Goal: Task Accomplishment & Management: Use online tool/utility

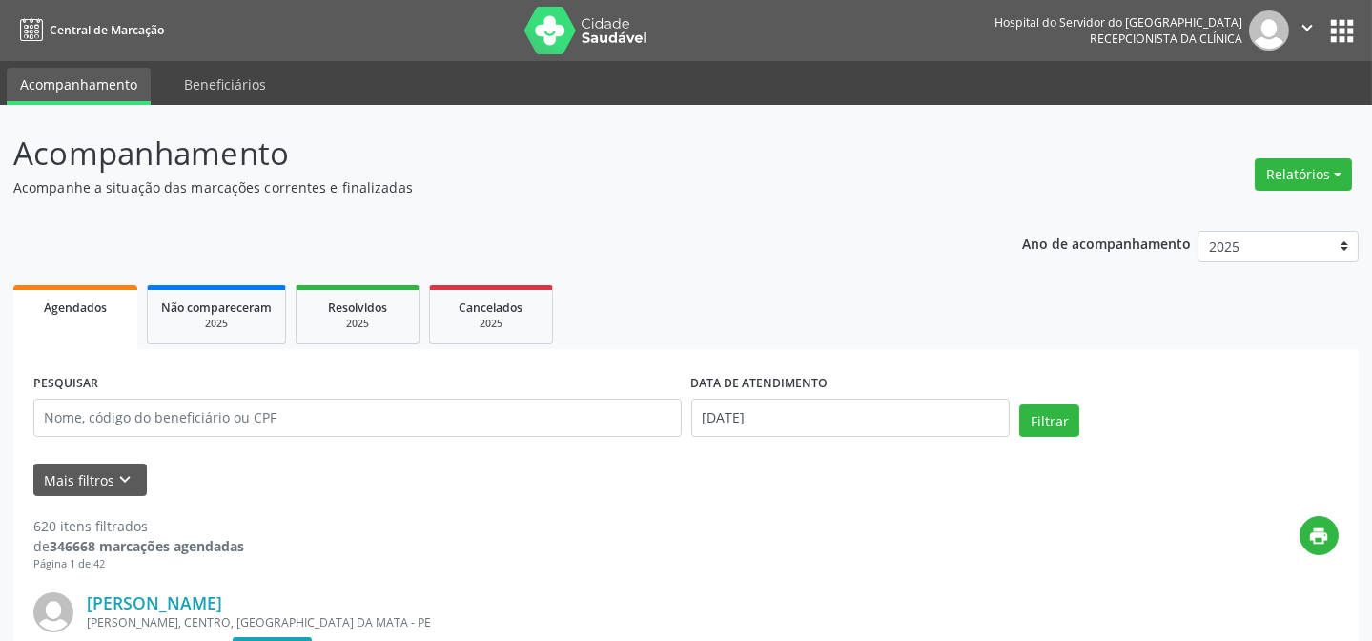
click at [97, 483] on button "Mais filtros keyboard_arrow_down" at bounding box center [89, 479] width 113 height 33
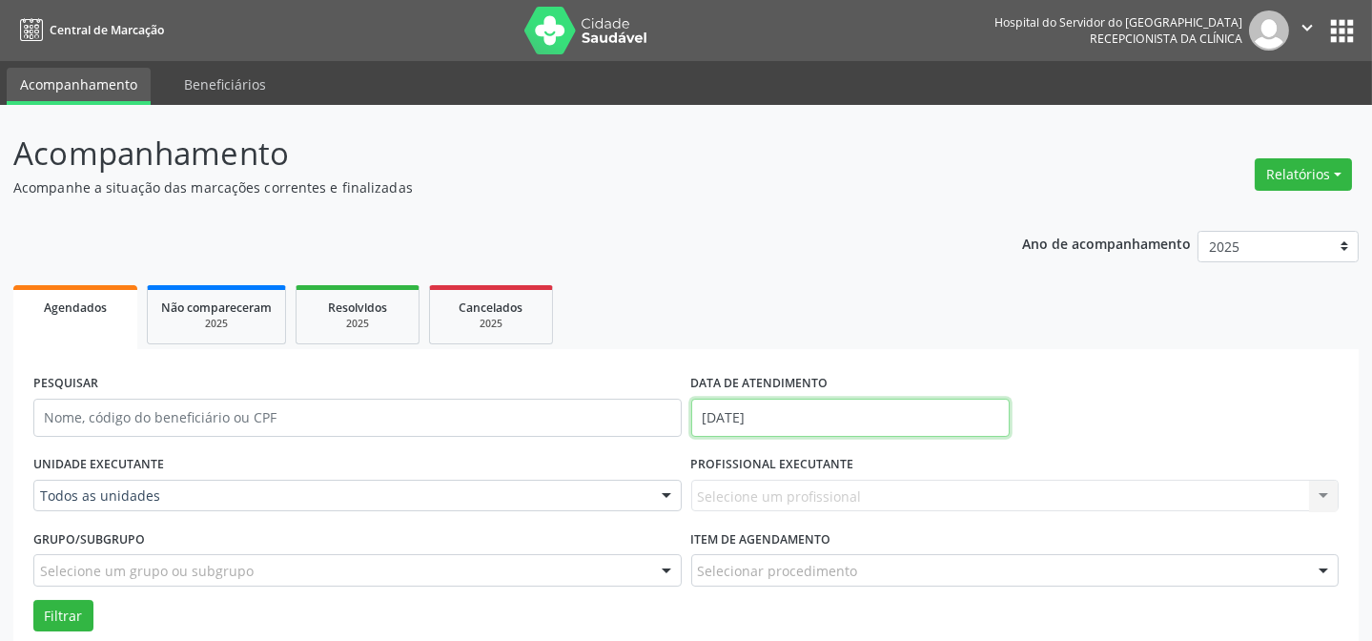
click at [788, 413] on input "[DATE]" at bounding box center [850, 418] width 319 height 38
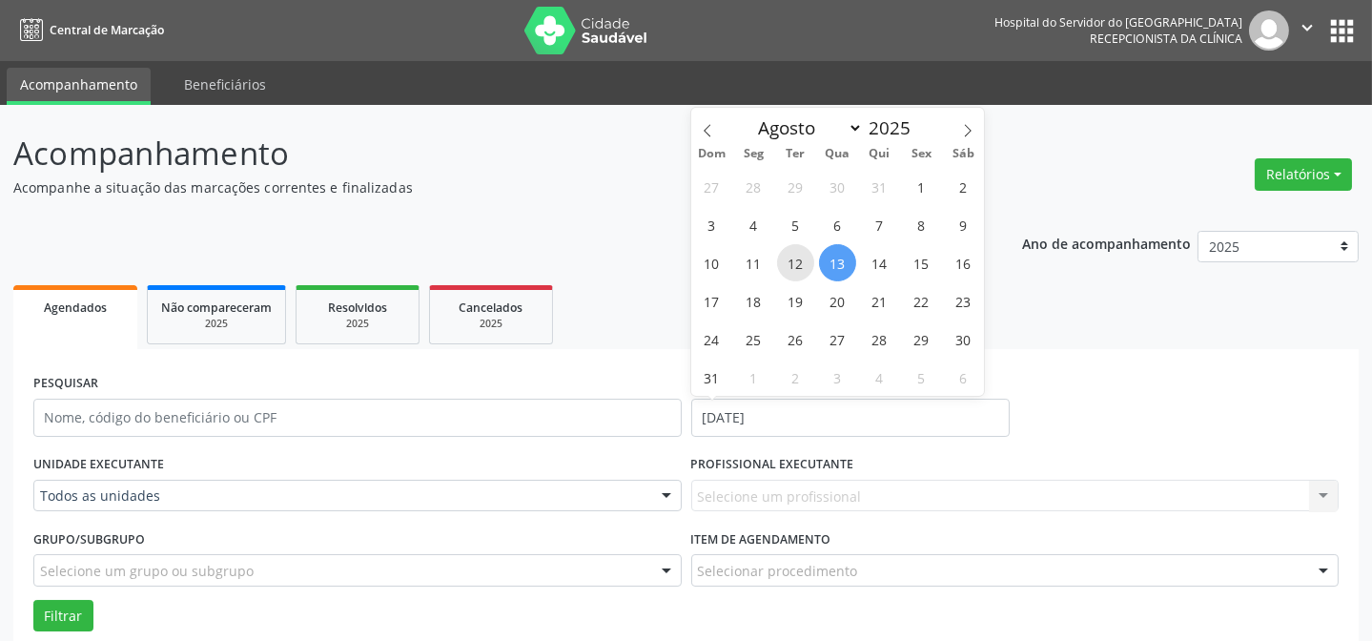
click at [809, 267] on span "12" at bounding box center [795, 262] width 37 height 37
type input "[DATE]"
click at [809, 267] on span "12" at bounding box center [795, 262] width 37 height 37
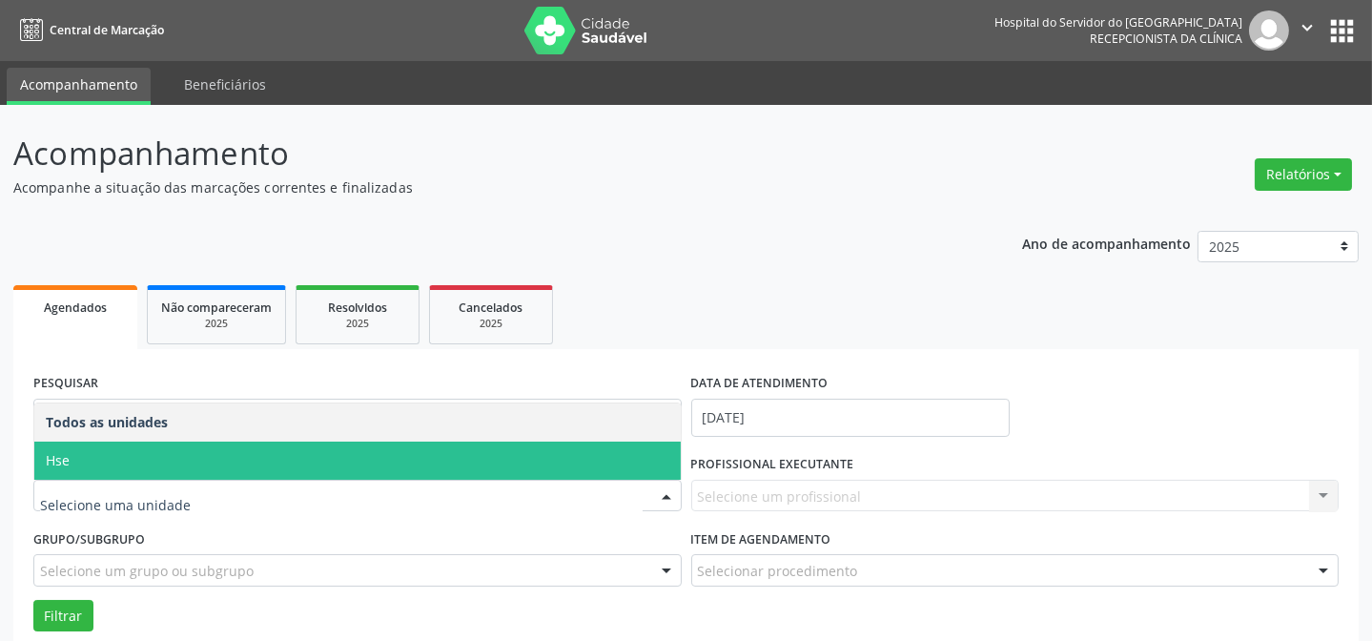
click at [286, 463] on span "Hse" at bounding box center [357, 460] width 646 height 38
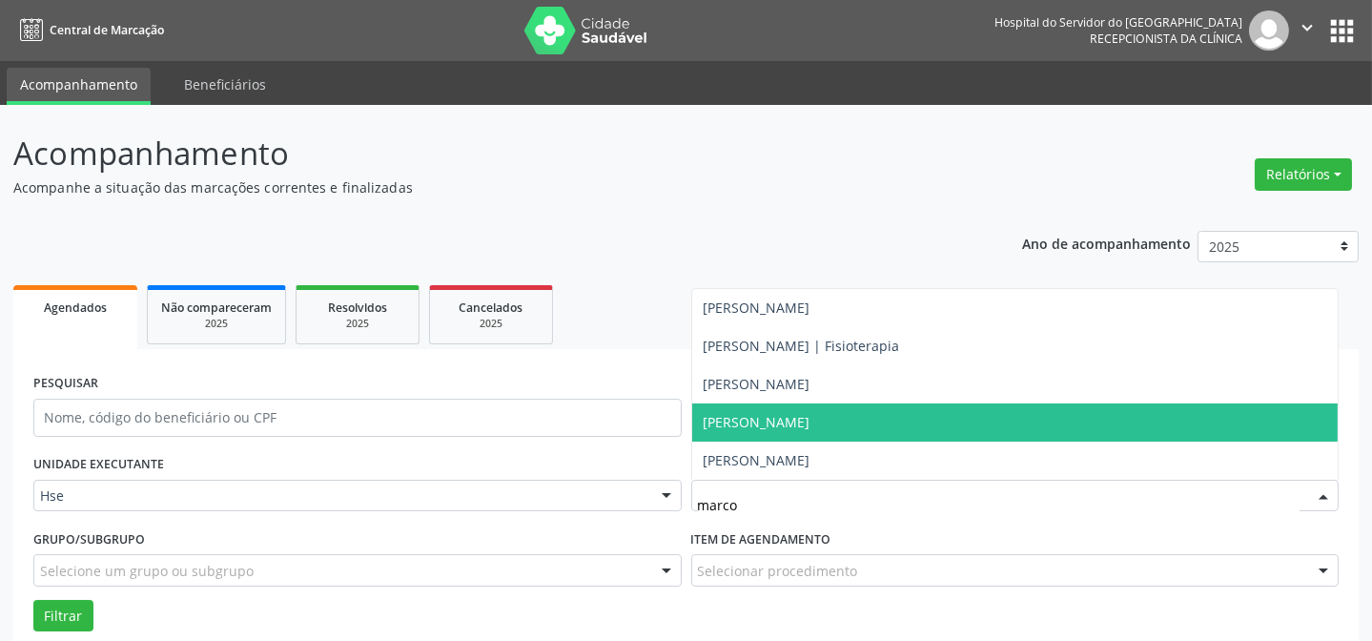
type input "[PERSON_NAME]"
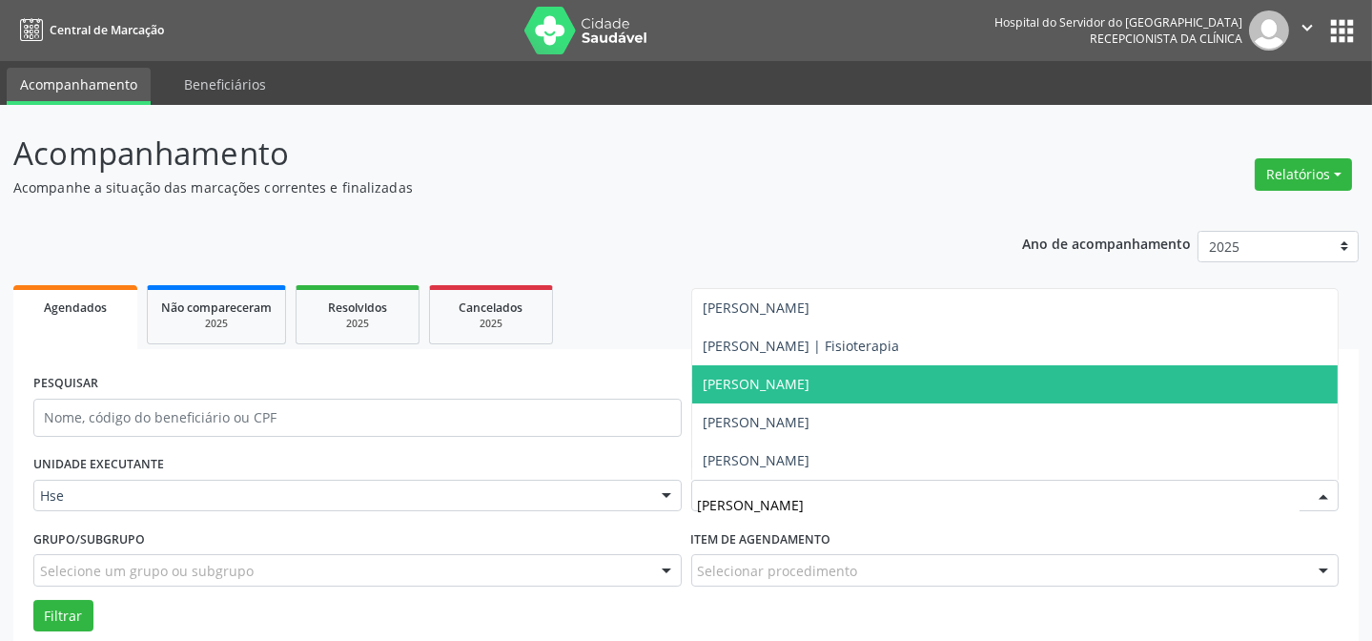
click at [810, 375] on span "[PERSON_NAME]" at bounding box center [757, 384] width 107 height 18
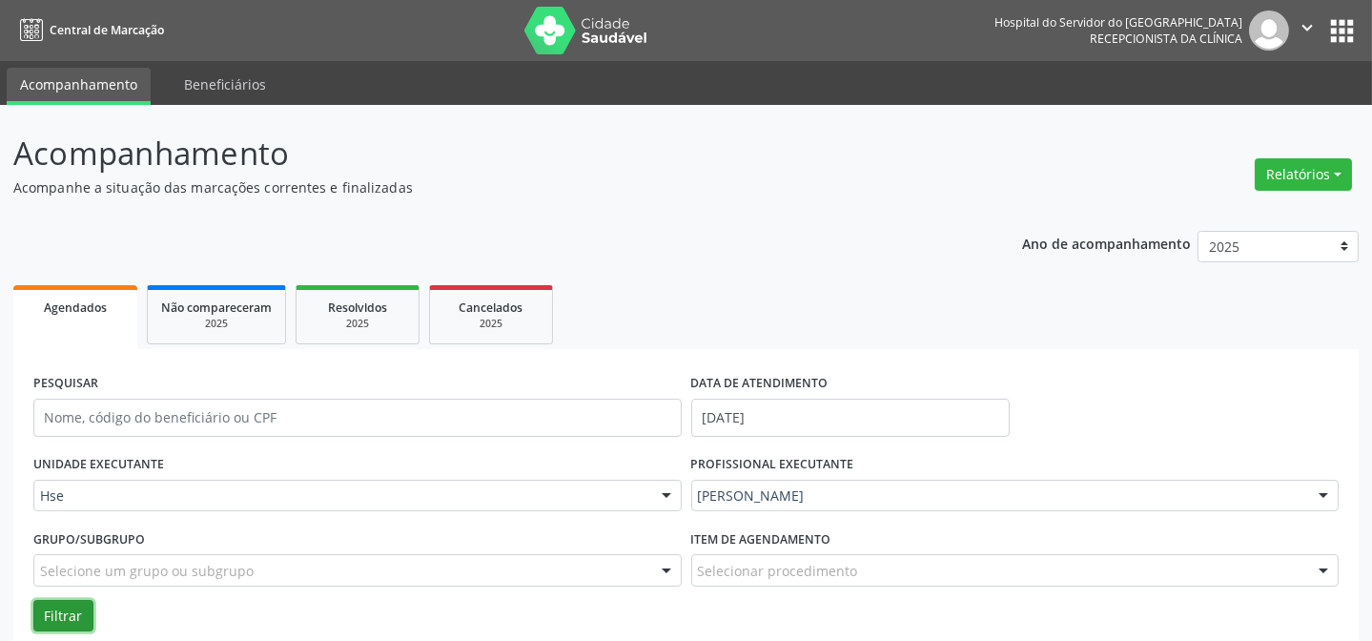
drag, startPoint x: 62, startPoint y: 620, endPoint x: 45, endPoint y: 587, distance: 36.7
click at [61, 620] on button "Filtrar" at bounding box center [63, 616] width 60 height 32
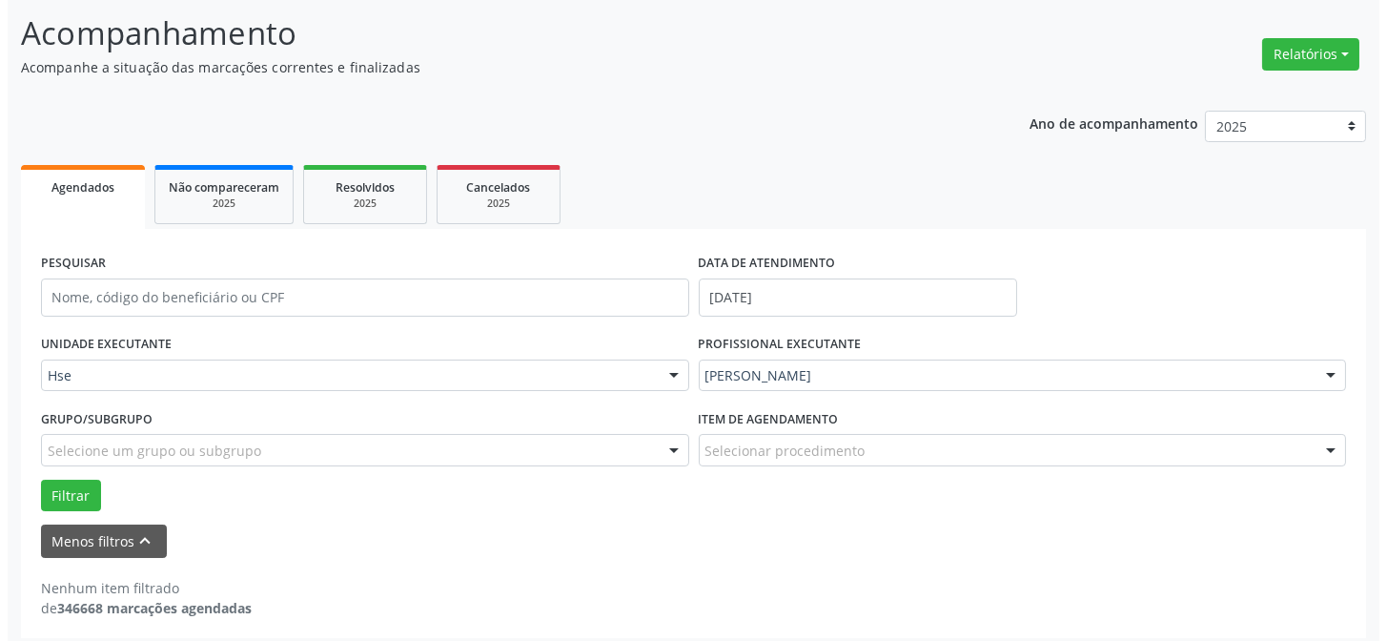
scroll to position [129, 0]
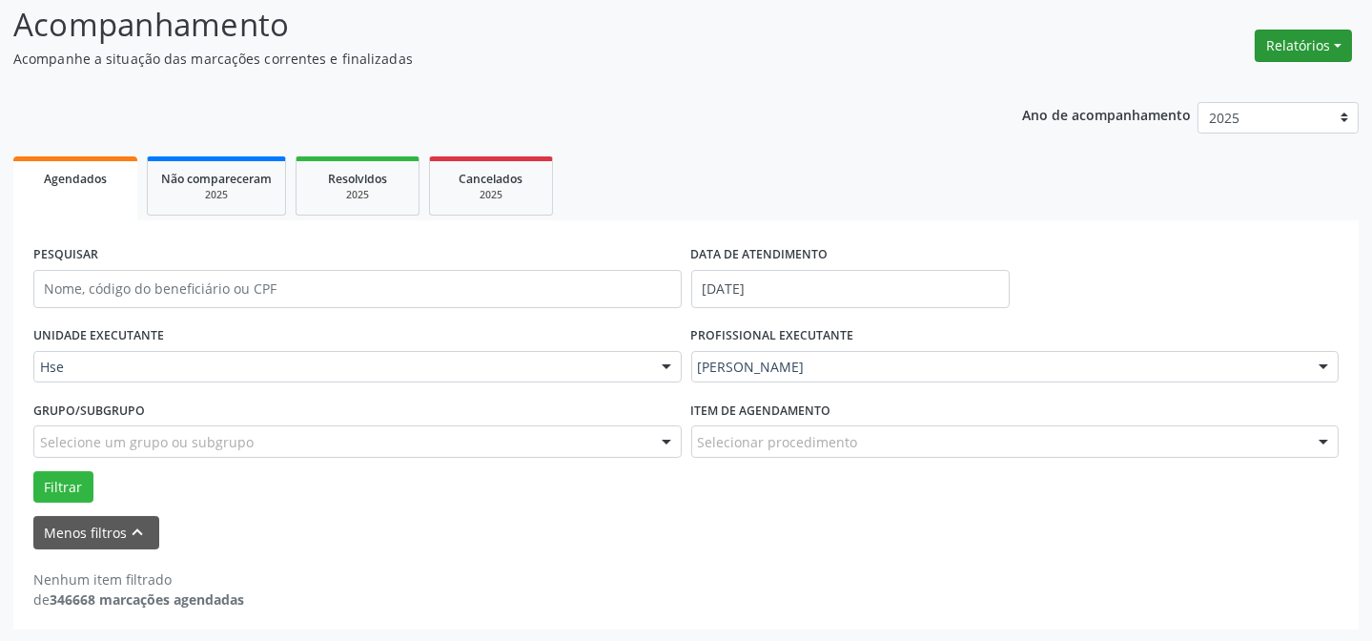
click at [1297, 37] on button "Relatórios" at bounding box center [1303, 46] width 97 height 32
click at [1255, 81] on link "Agendamentos" at bounding box center [1249, 85] width 205 height 27
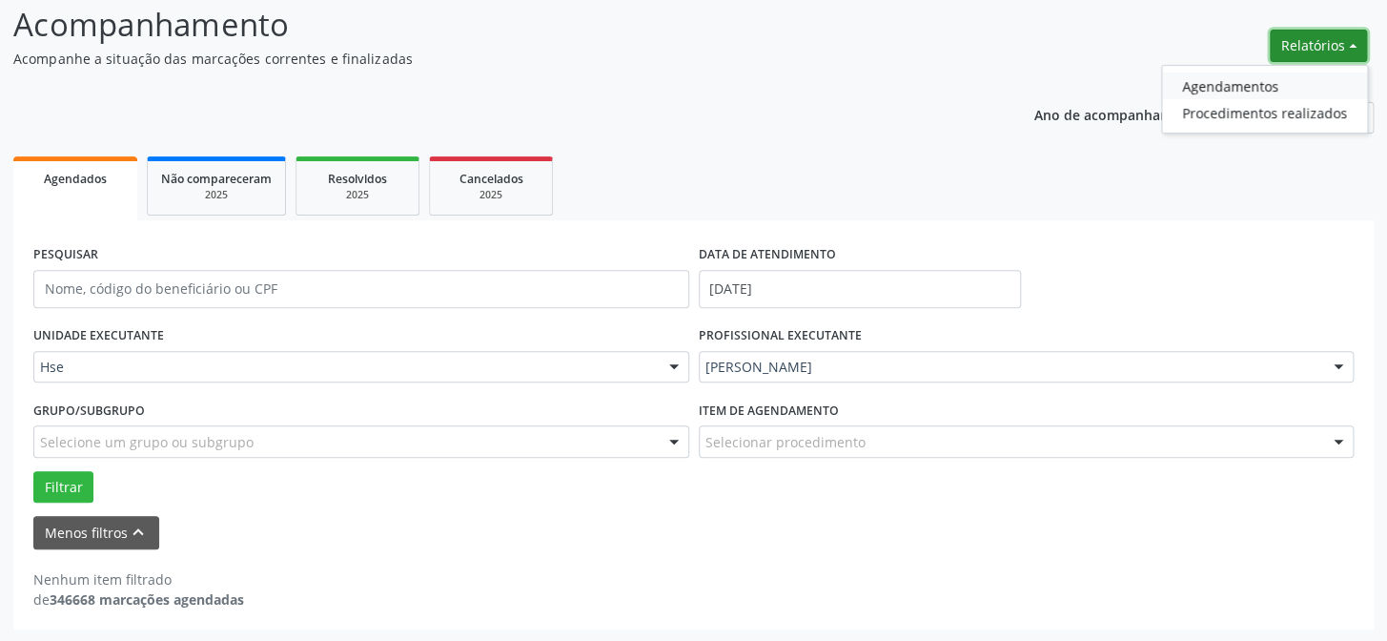
select select "7"
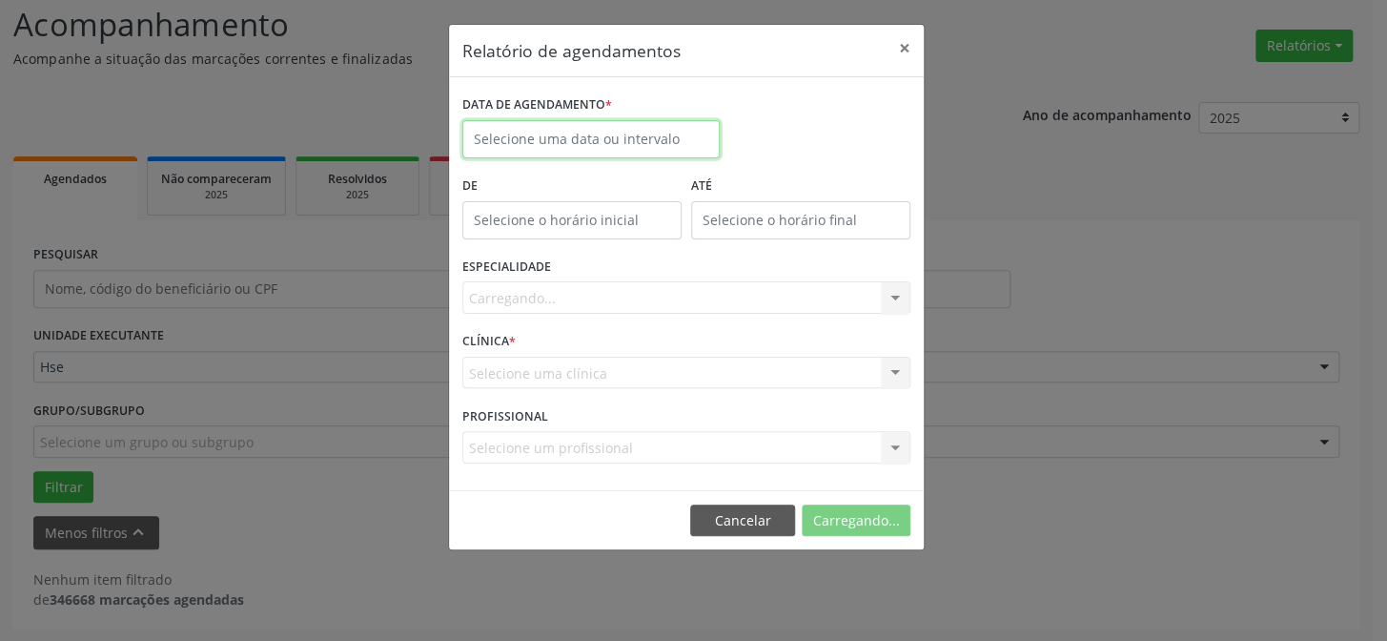
click at [638, 133] on input "text" at bounding box center [590, 139] width 257 height 38
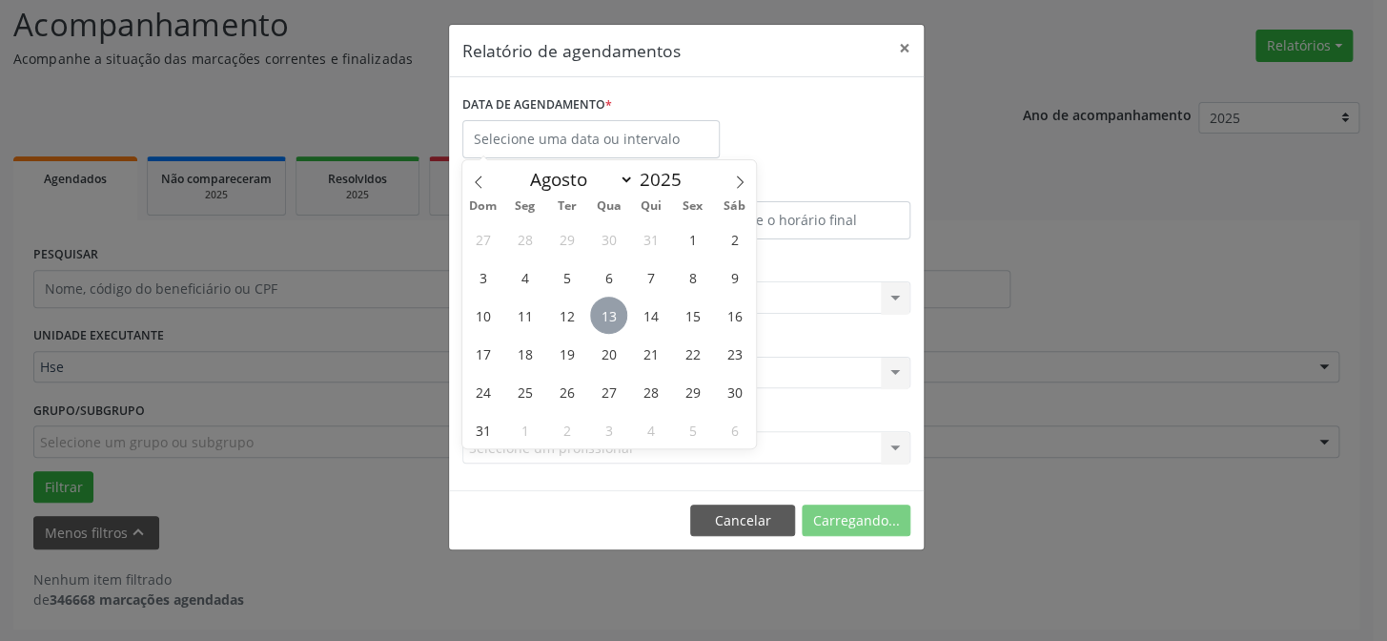
click at [608, 321] on span "13" at bounding box center [608, 315] width 37 height 37
type input "[DATE]"
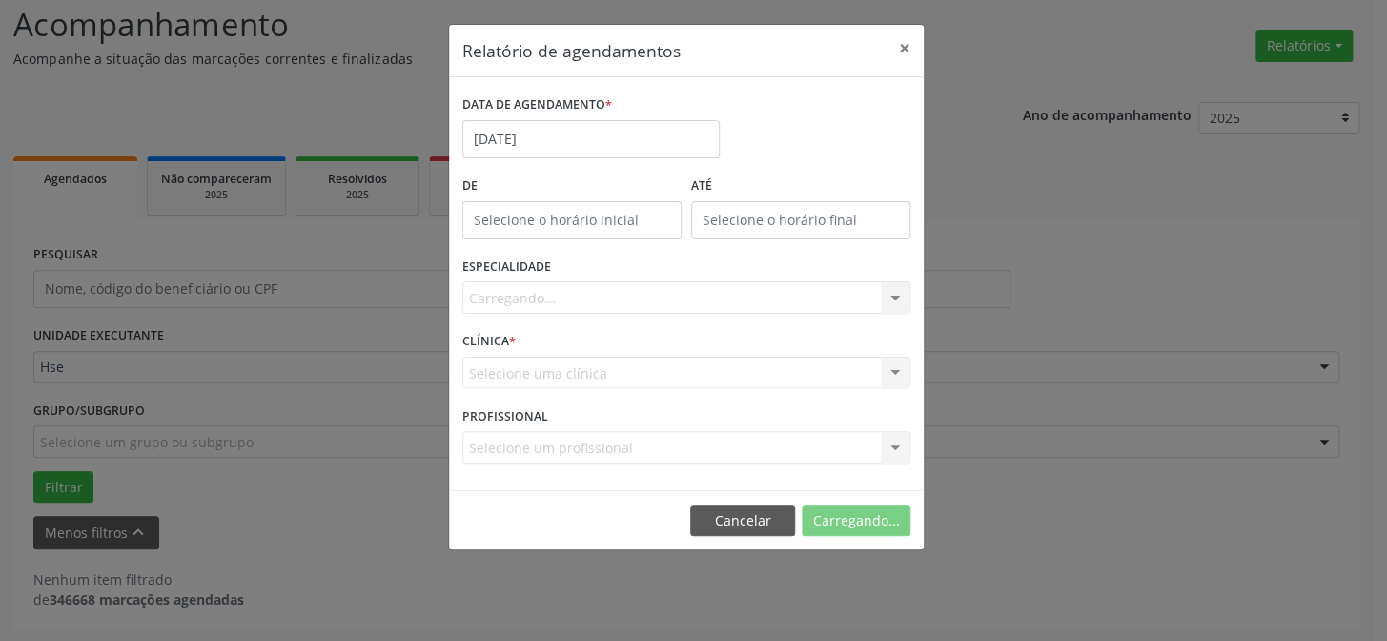
click at [586, 304] on div "Carregando... Nenhum resultado encontrado para: " " Não há nenhuma opção para s…" at bounding box center [686, 297] width 448 height 32
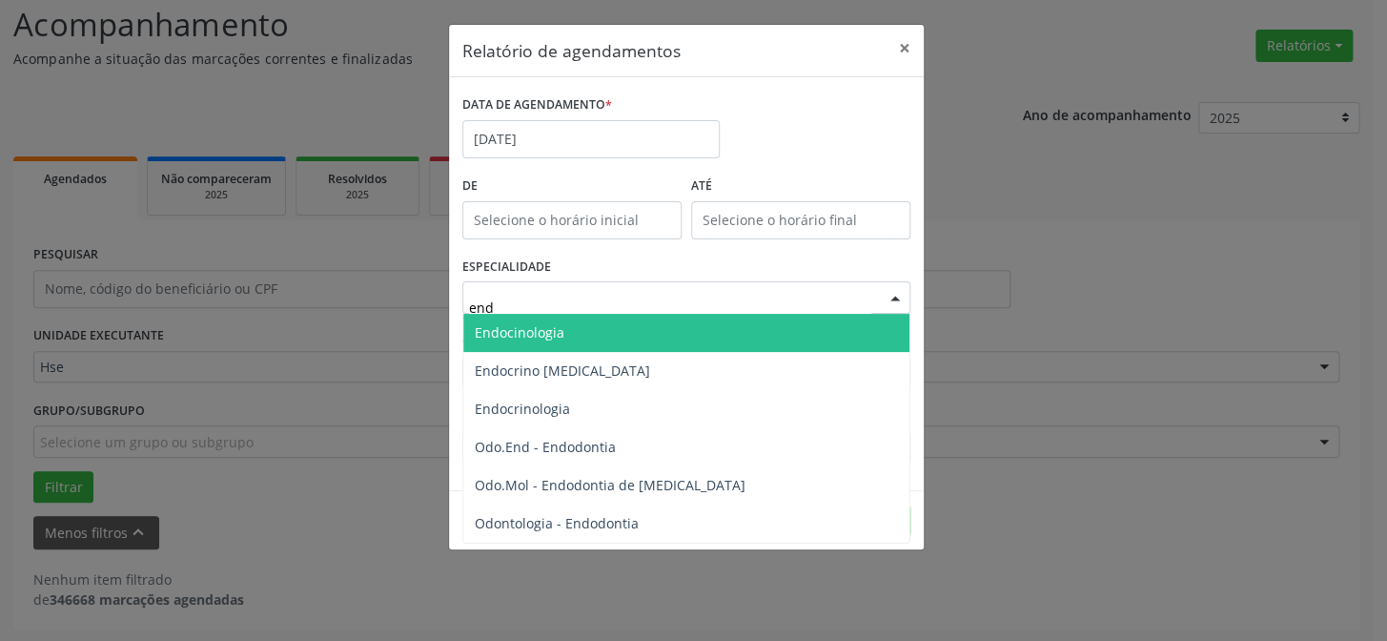
click at [527, 338] on span "Endocinologia" at bounding box center [520, 332] width 90 height 18
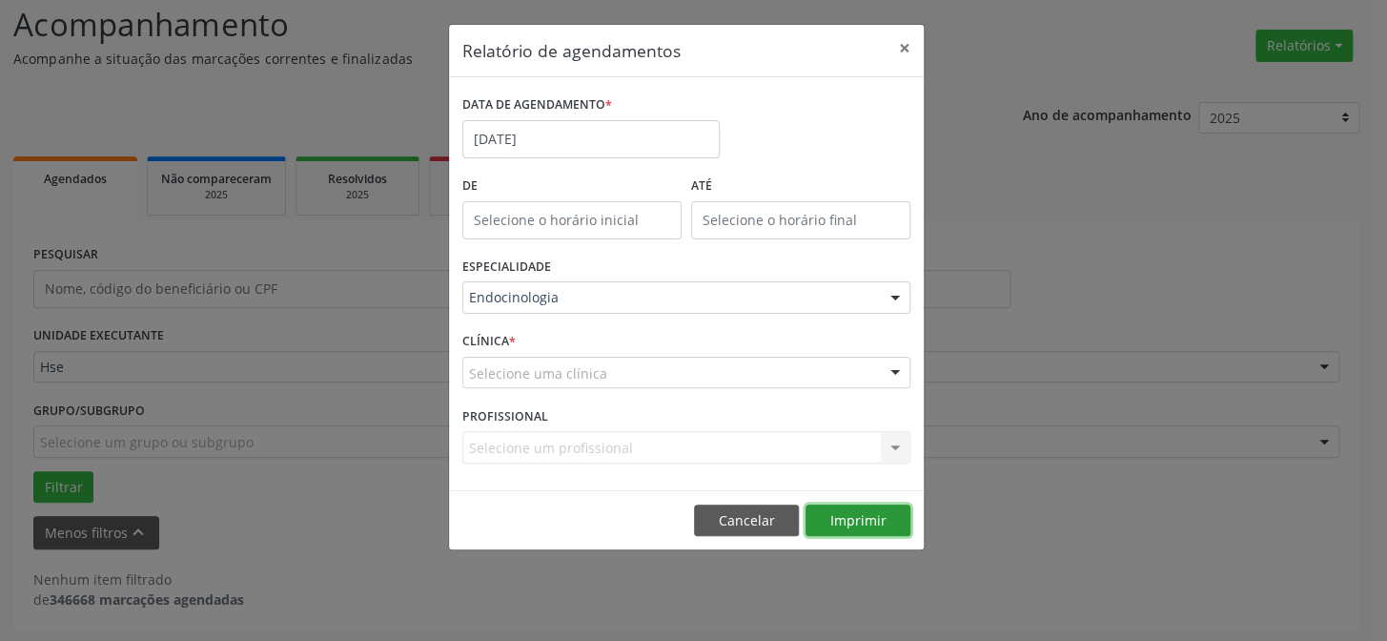
click at [847, 523] on button "Imprimir" at bounding box center [858, 520] width 105 height 32
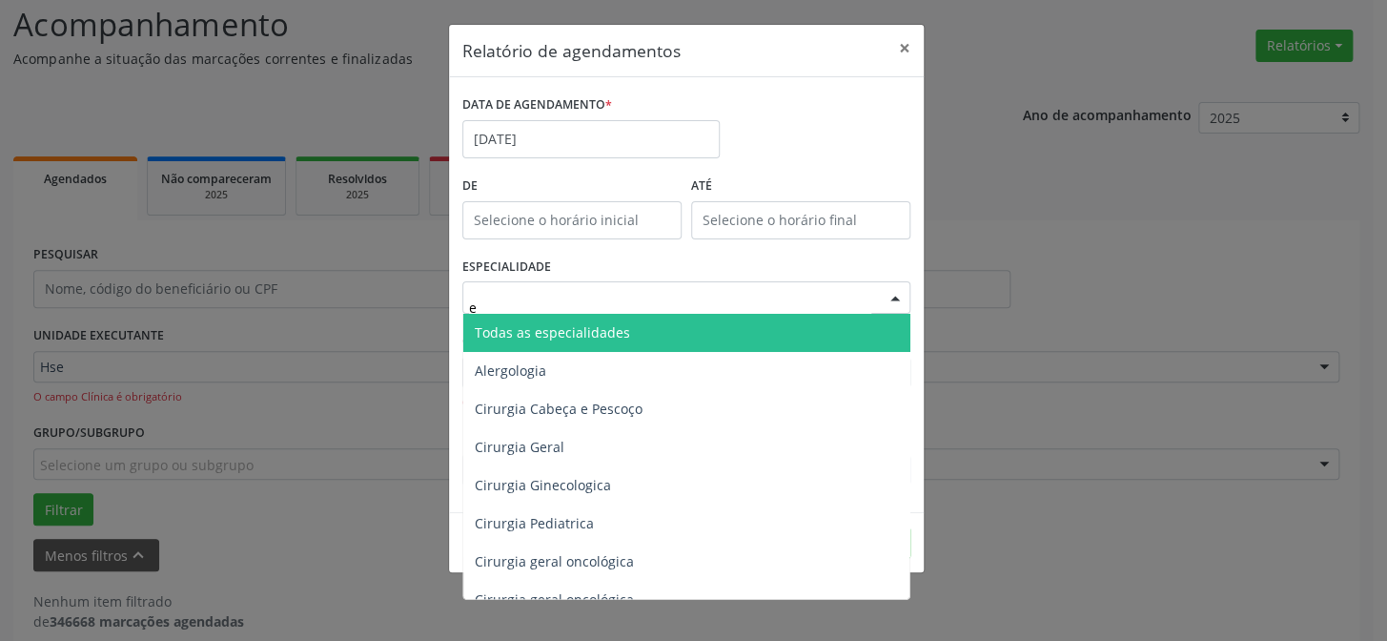
type input "en"
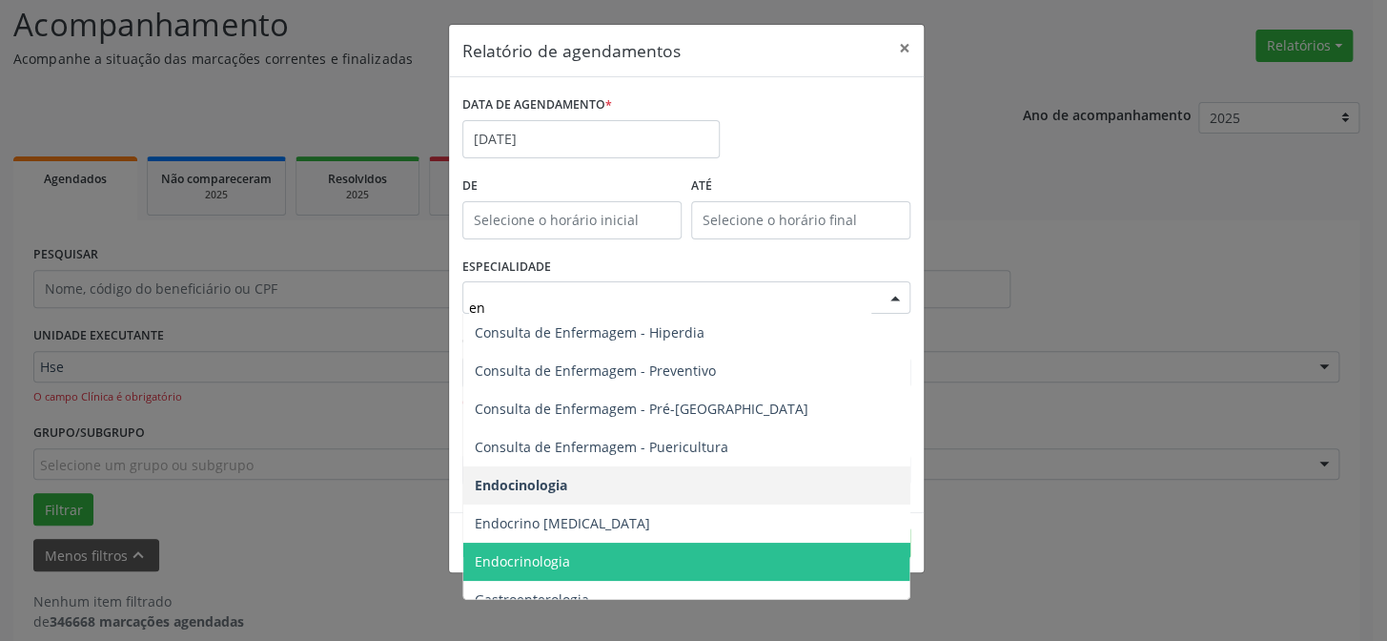
click at [577, 561] on span "Endocrinologia" at bounding box center [687, 562] width 449 height 38
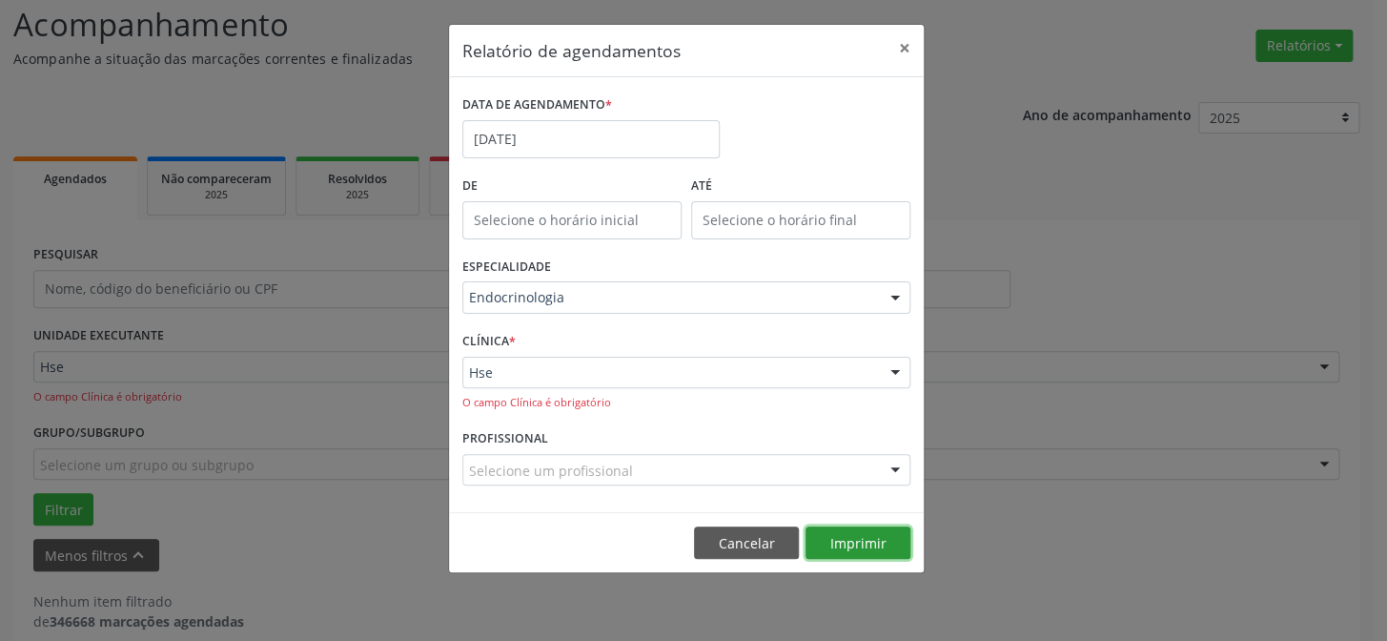
click at [861, 545] on button "Imprimir" at bounding box center [858, 542] width 105 height 32
